Goal: Information Seeking & Learning: Learn about a topic

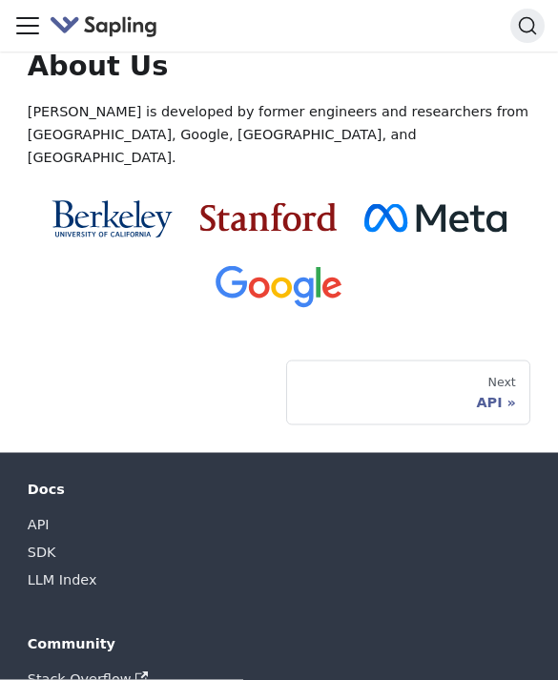
scroll to position [2222, 0]
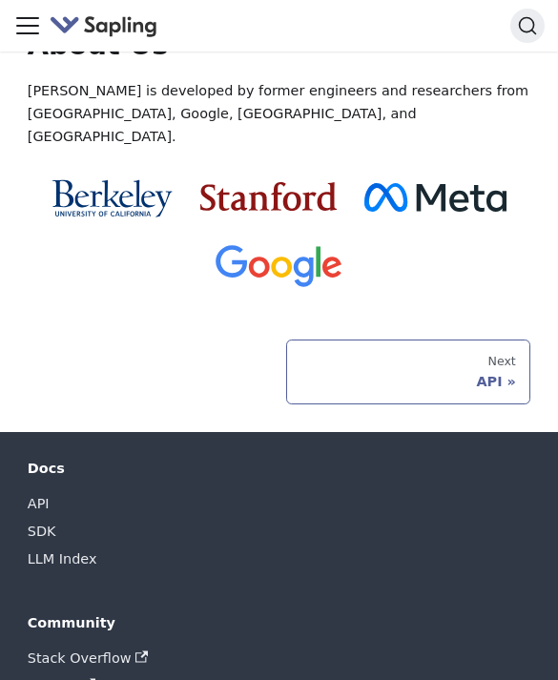
click at [502, 354] on div "Next" at bounding box center [409, 361] width 216 height 15
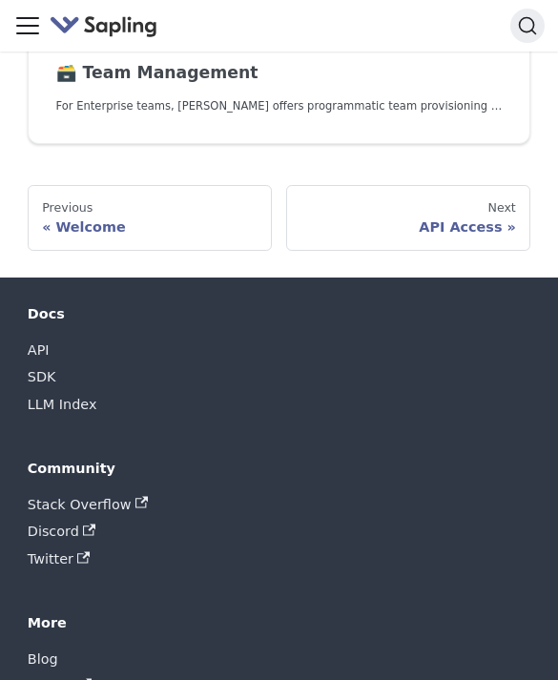
scroll to position [1811, 0]
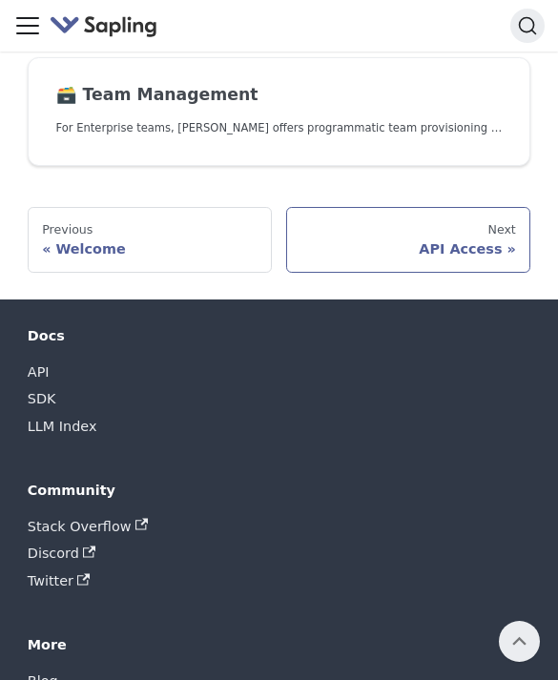
click at [479, 247] on link "Next API Access" at bounding box center [408, 239] width 245 height 65
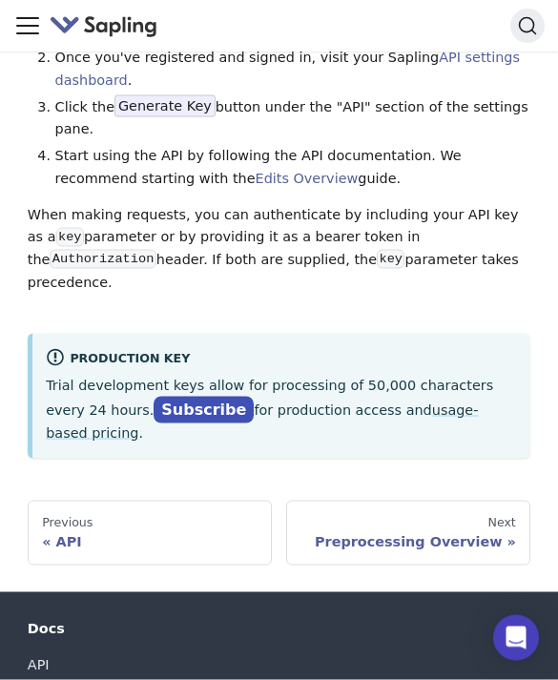
scroll to position [218, 0]
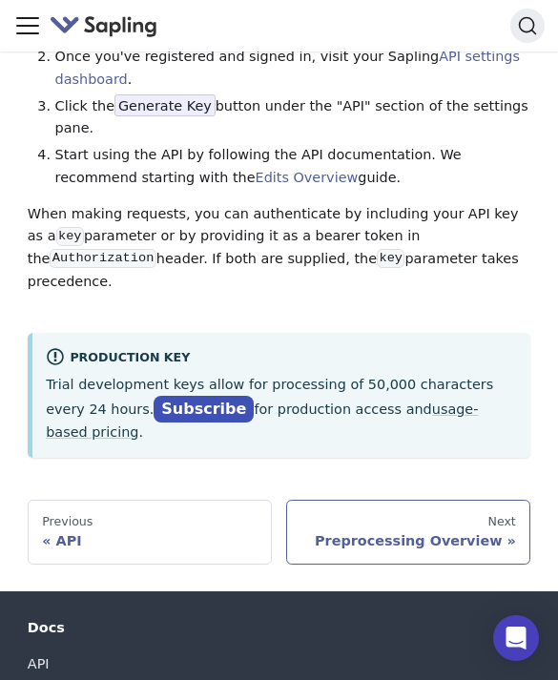
click at [441, 500] on link "Next Preprocessing Overview" at bounding box center [408, 532] width 245 height 65
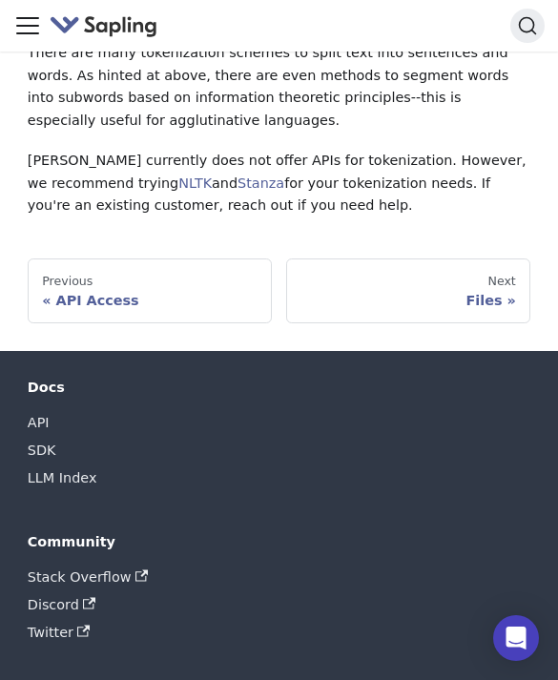
scroll to position [1176, 0]
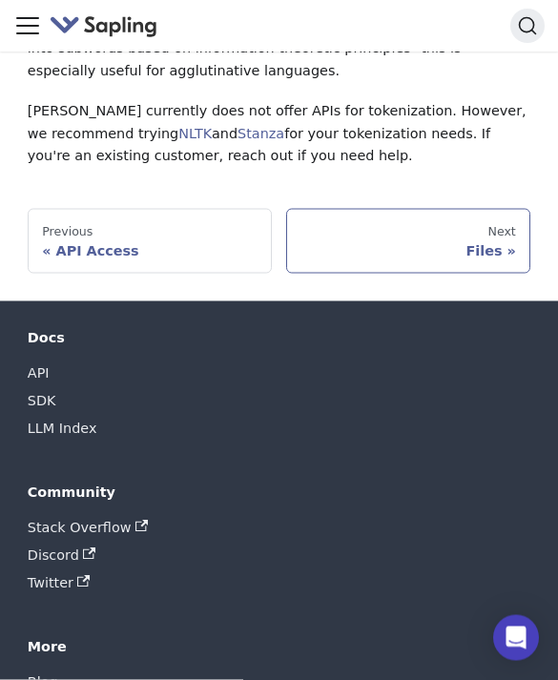
click at [463, 209] on link "Next Files" at bounding box center [408, 241] width 245 height 65
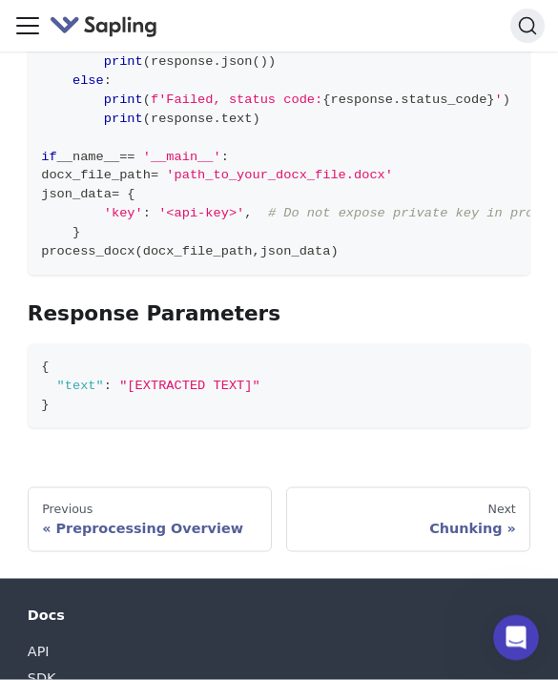
scroll to position [1950, 0]
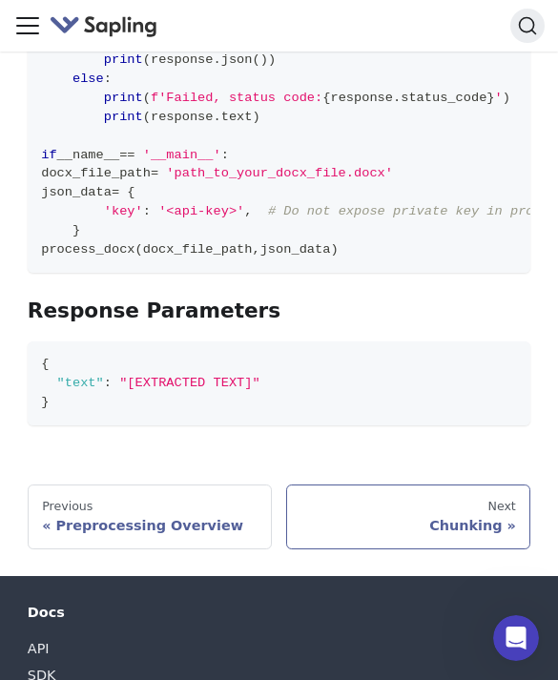
click at [486, 517] on div "Chunking" at bounding box center [409, 525] width 216 height 17
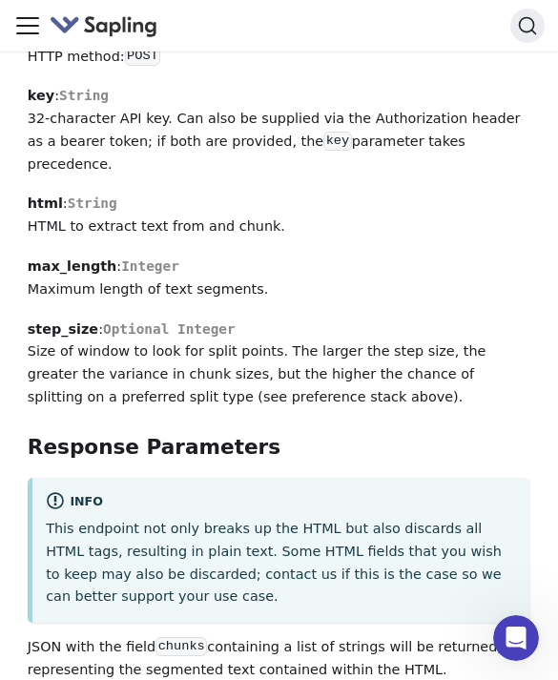
scroll to position [3487, 0]
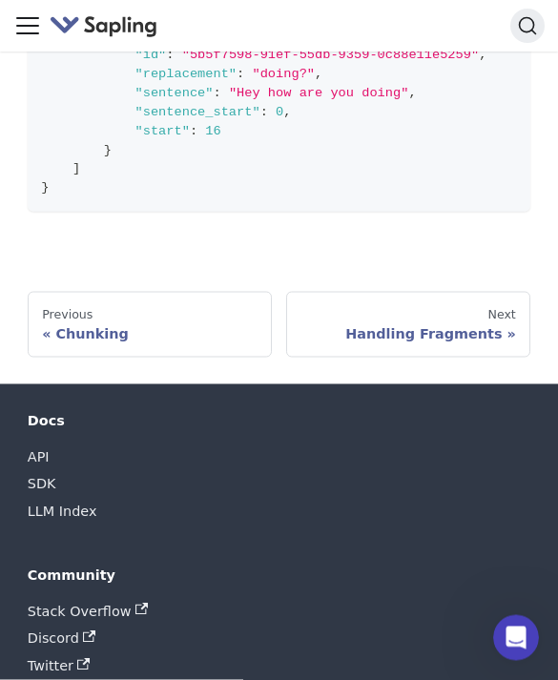
scroll to position [2211, 0]
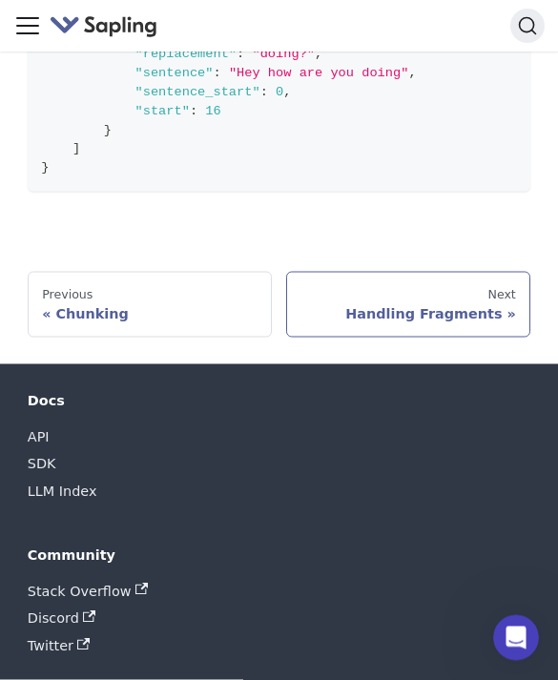
click at [444, 305] on div "Handling Fragments" at bounding box center [409, 313] width 216 height 17
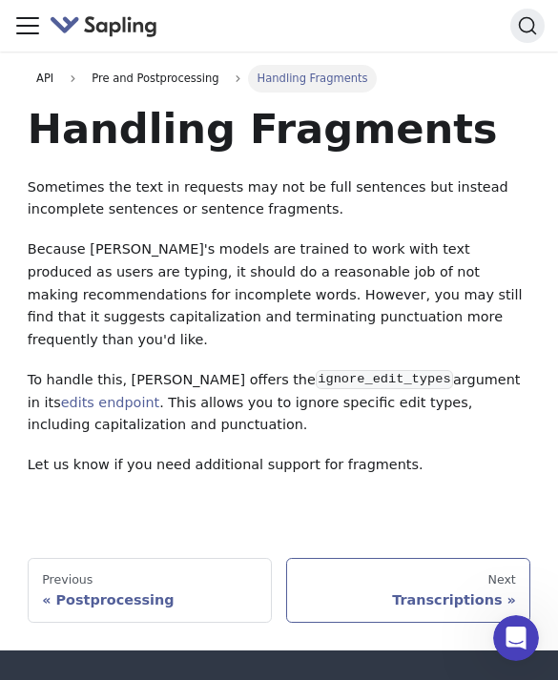
click at [388, 592] on div "Transcriptions" at bounding box center [409, 600] width 216 height 17
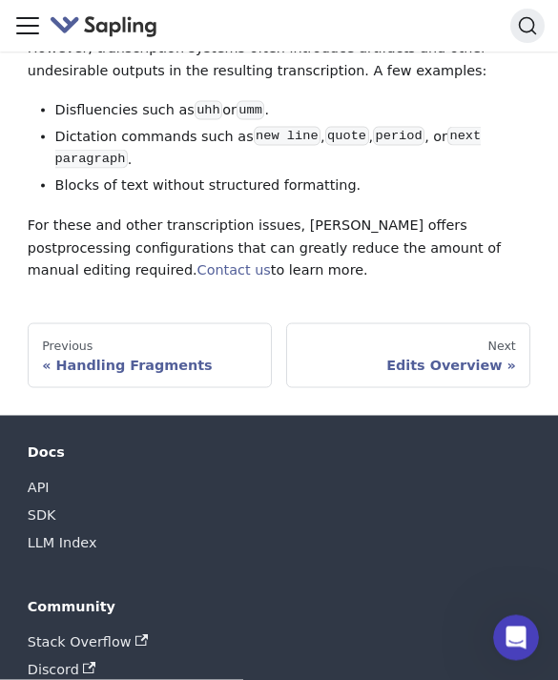
scroll to position [458, 0]
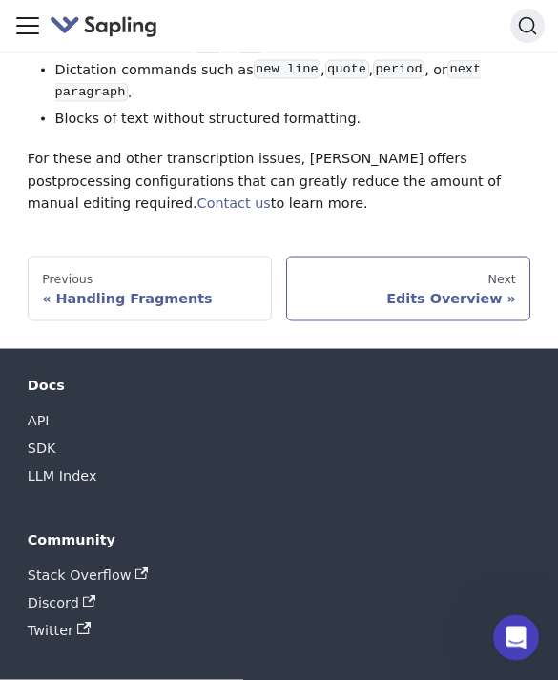
click at [454, 295] on link "Next Edits Overview" at bounding box center [408, 289] width 245 height 65
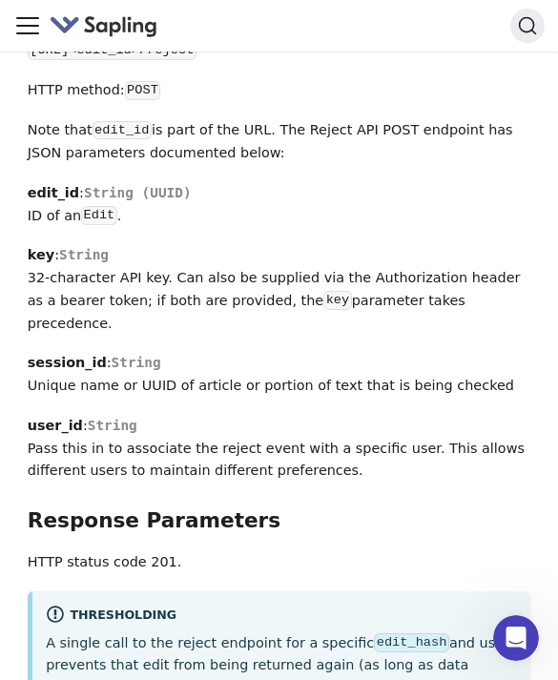
scroll to position [6763, 0]
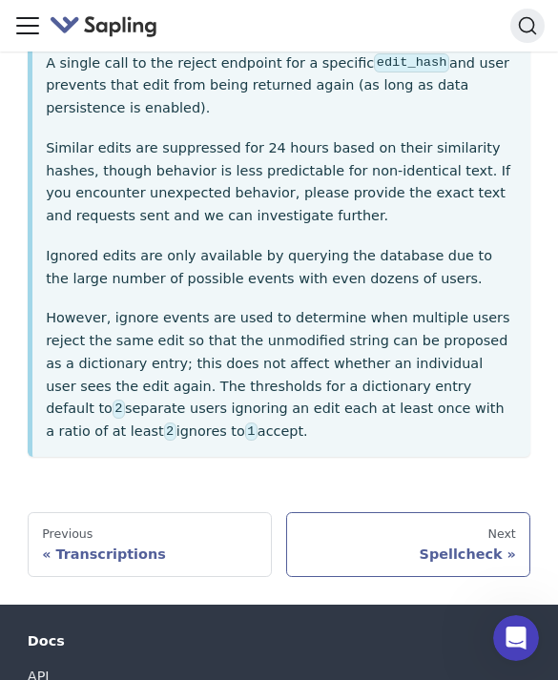
click at [460, 512] on link "Next Spellcheck" at bounding box center [408, 544] width 245 height 65
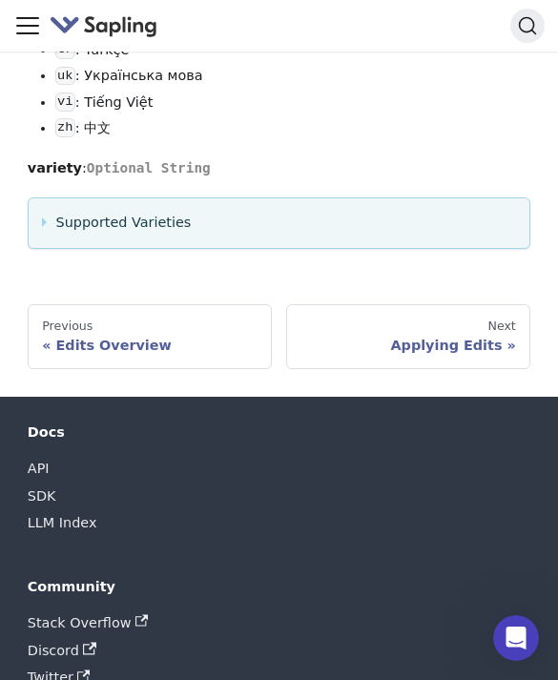
scroll to position [3503, 0]
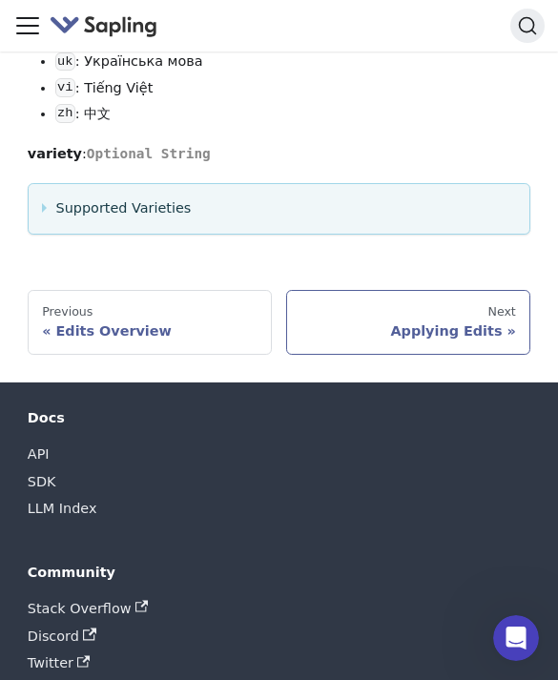
click at [458, 290] on link "Next Applying Edits" at bounding box center [408, 322] width 245 height 65
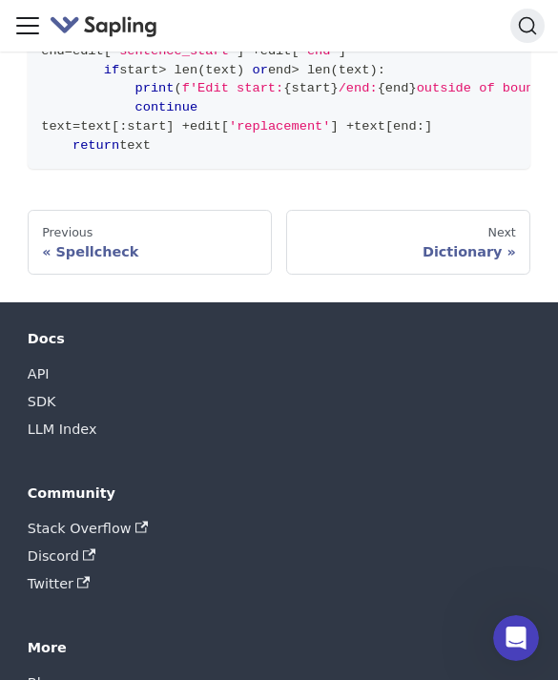
scroll to position [1842, 0]
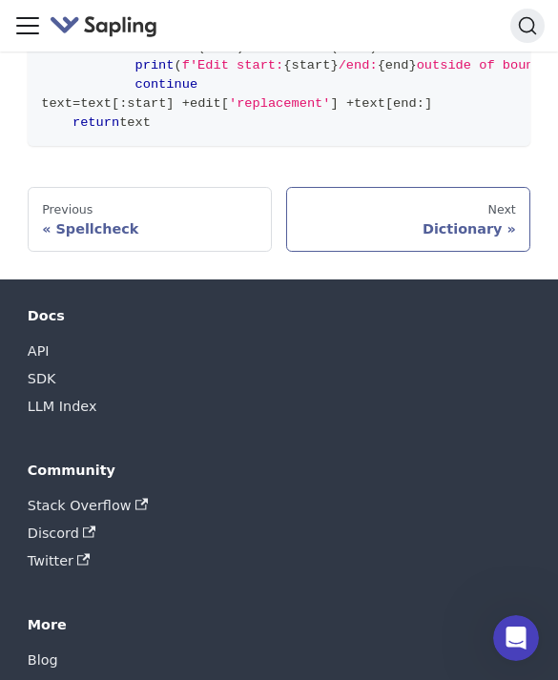
click at [491, 187] on link "Next Dictionary" at bounding box center [408, 219] width 245 height 65
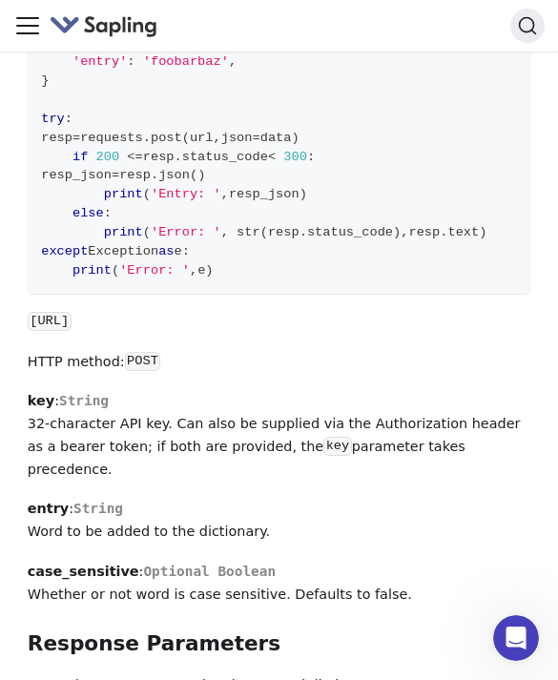
scroll to position [1483, 0]
